Goal: Task Accomplishment & Management: Use online tool/utility

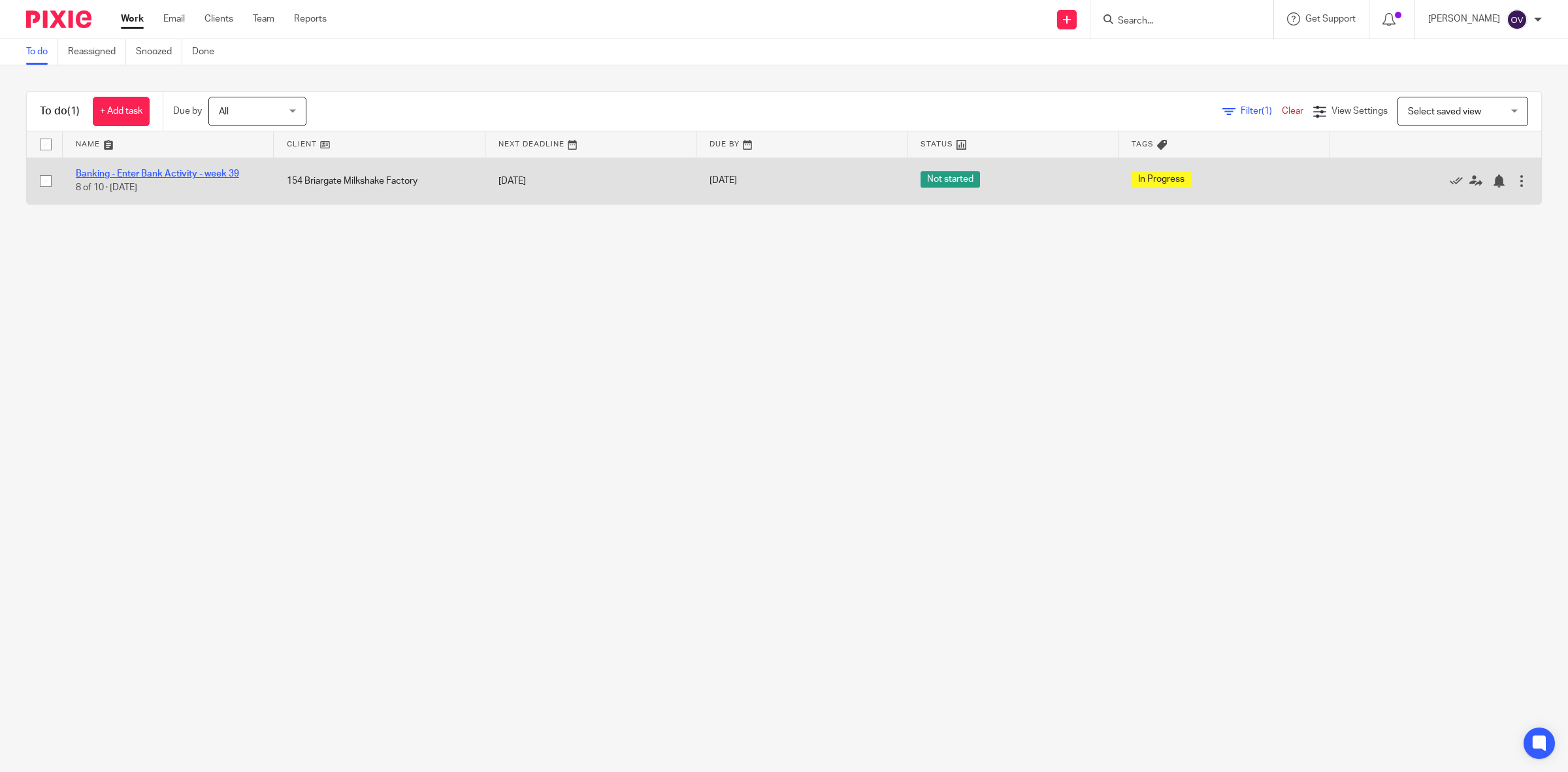
click at [190, 175] on link "Banking - Enter Bank Activity - week 39" at bounding box center [158, 173] width 163 height 9
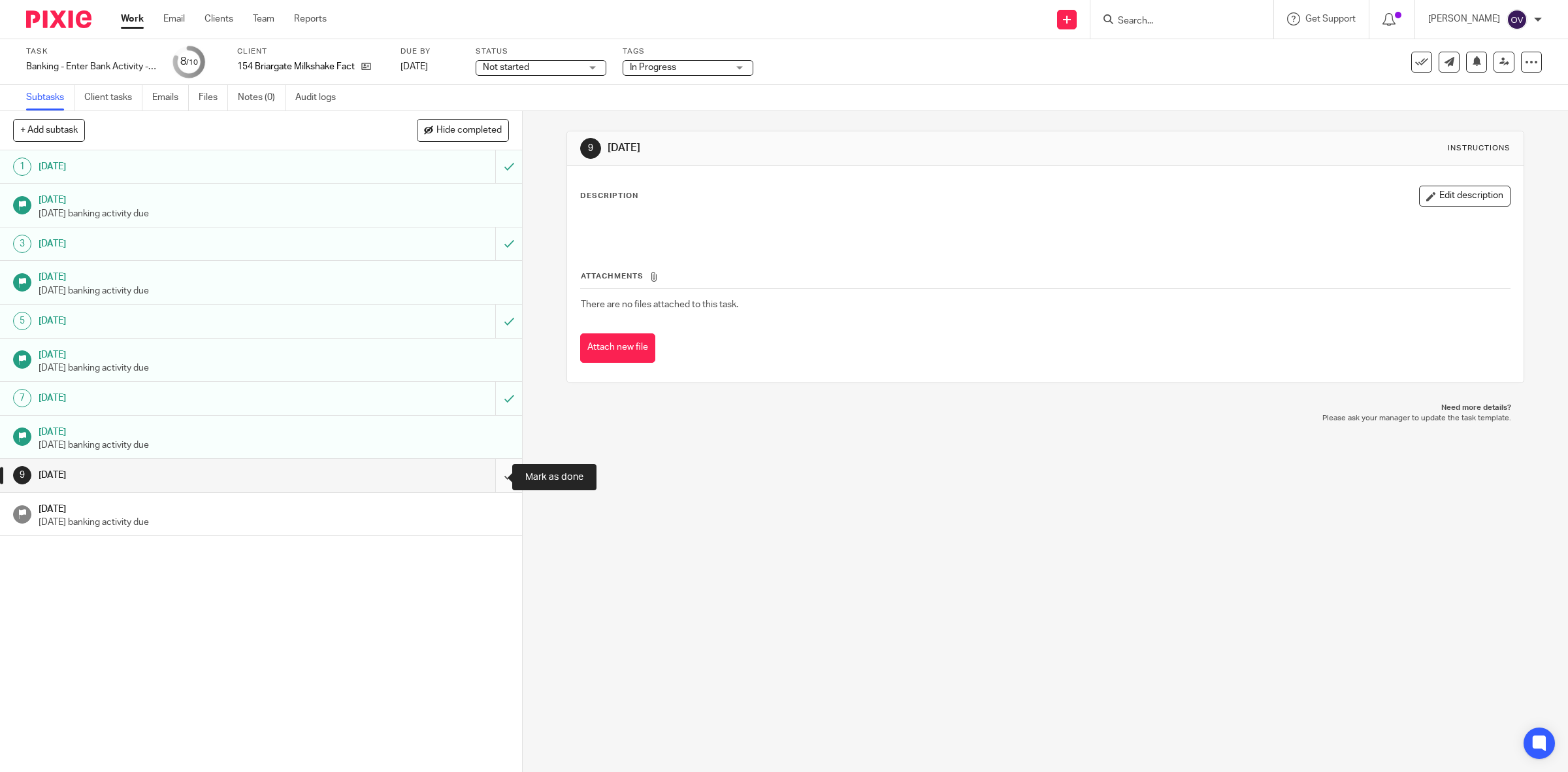
click at [487, 474] on input "submit" at bounding box center [261, 475] width 522 height 33
